Goal: Task Accomplishment & Management: Manage account settings

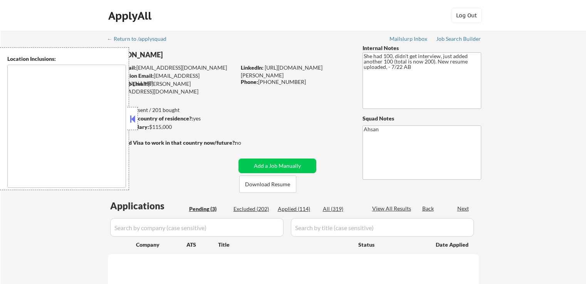
type textarea "[GEOGRAPHIC_DATA], [GEOGRAPHIC_DATA] [GEOGRAPHIC_DATA], [GEOGRAPHIC_DATA] [GEOG…"
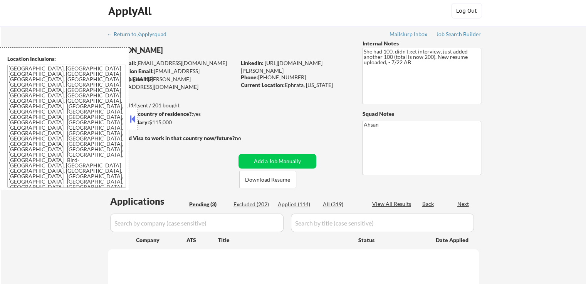
scroll to position [77, 0]
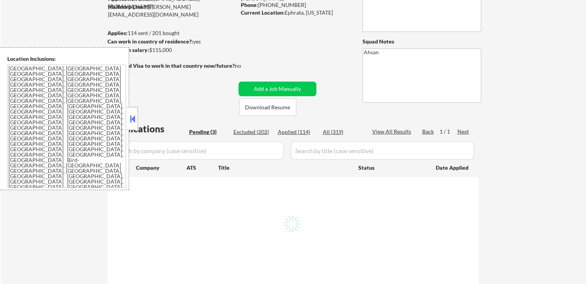
select select ""pending""
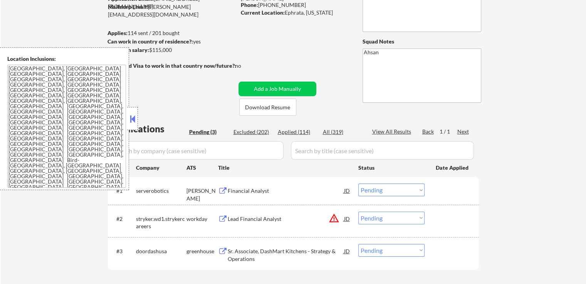
click at [99, 259] on span "Profile" at bounding box center [91, 262] width 15 height 6
click at [30, 255] on icon "Close fill prompt" at bounding box center [30, 255] width 0 height 0
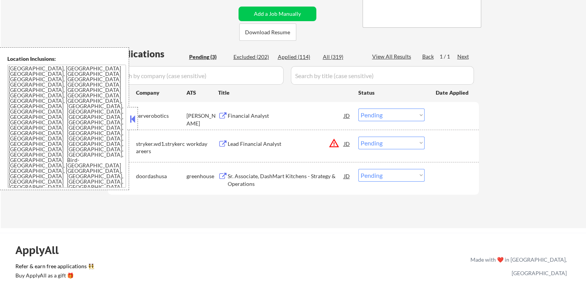
scroll to position [192, 0]
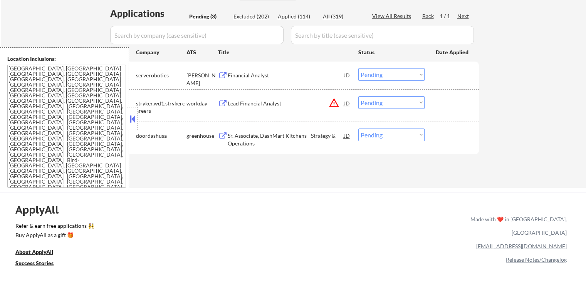
click at [259, 76] on div "Financial Analyst" at bounding box center [286, 76] width 116 height 8
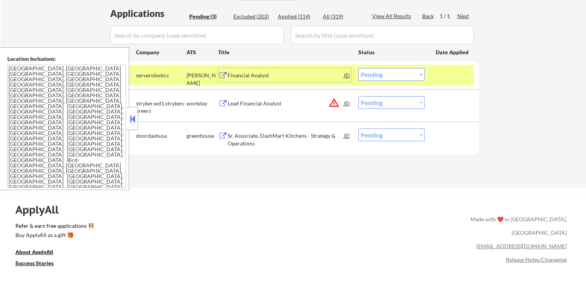
click at [273, 107] on div "Lead Financial Analyst" at bounding box center [286, 104] width 116 height 8
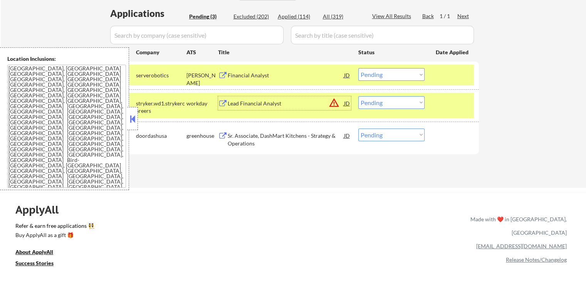
click at [382, 74] on select "Choose an option... Pending Applied Excluded (Questions) Excluded (Expired) Exc…" at bounding box center [391, 74] width 66 height 13
click at [358, 68] on select "Choose an option... Pending Applied Excluded (Questions) Excluded (Expired) Exc…" at bounding box center [391, 74] width 66 height 13
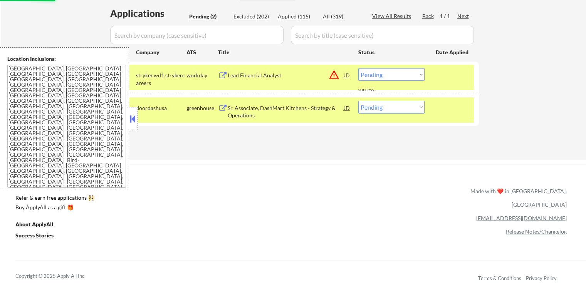
click at [302, 105] on div "Sr. Associate, DashMart Kitchens - Strategy & Operations" at bounding box center [286, 111] width 116 height 15
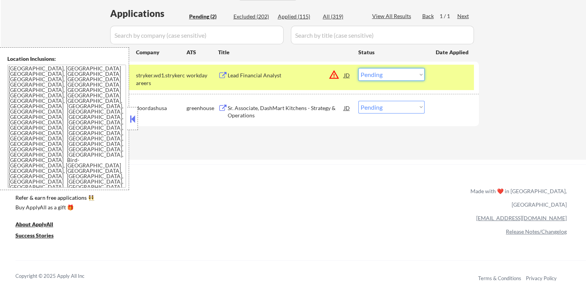
click at [392, 78] on select "Choose an option... Pending Applied Excluded (Questions) Excluded (Expired) Exc…" at bounding box center [391, 74] width 66 height 13
click at [358, 68] on select "Choose an option... Pending Applied Excluded (Questions) Excluded (Expired) Exc…" at bounding box center [391, 74] width 66 height 13
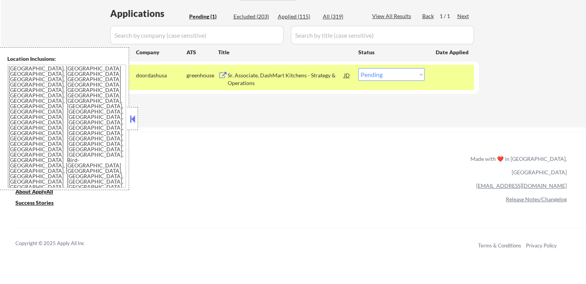
drag, startPoint x: 386, startPoint y: 76, endPoint x: 378, endPoint y: 80, distance: 9.1
click at [386, 76] on select "Choose an option... Pending Applied Excluded (Questions) Excluded (Expired) Exc…" at bounding box center [391, 74] width 66 height 13
select select ""applied""
click at [358, 68] on select "Choose an option... Pending Applied Excluded (Questions) Excluded (Expired) Exc…" at bounding box center [391, 74] width 66 height 13
click at [337, 110] on div "Applications Pending (1) Excluded (203) Applied (115) All (319) View All Result…" at bounding box center [293, 60] width 371 height 106
